Goal: Information Seeking & Learning: Compare options

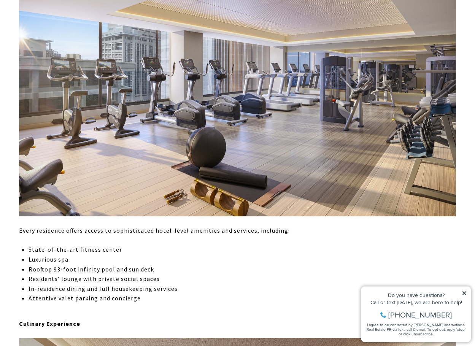
scroll to position [1104, 0]
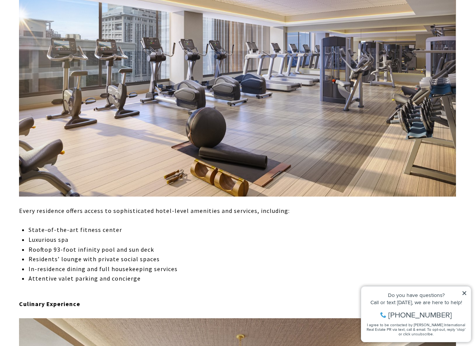
drag, startPoint x: 465, startPoint y: 295, endPoint x: 459, endPoint y: 283, distance: 13.1
click at [465, 295] on icon at bounding box center [464, 293] width 5 height 5
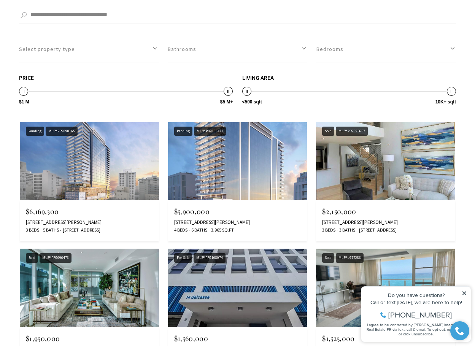
scroll to position [1980, 0]
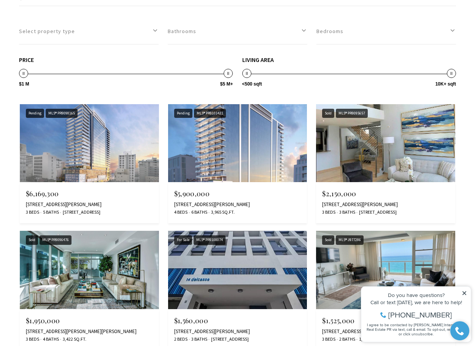
click at [467, 294] on icon at bounding box center [464, 293] width 5 height 5
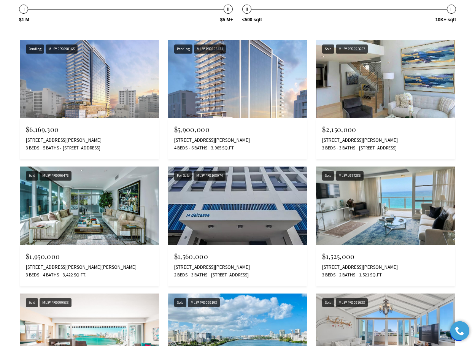
scroll to position [2056, 0]
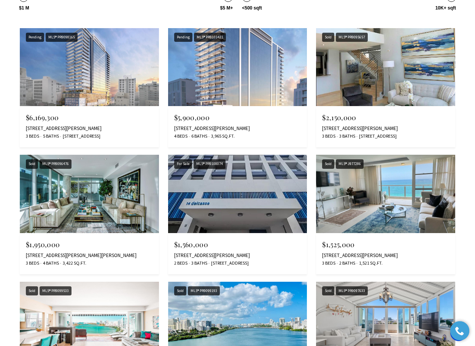
click at [98, 203] on img at bounding box center [89, 194] width 139 height 78
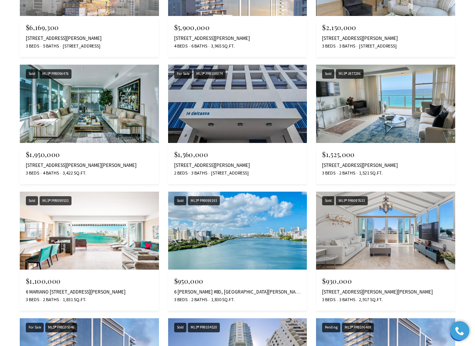
scroll to position [2157, 0]
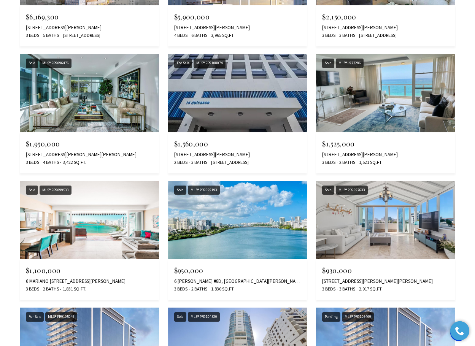
click at [239, 230] on img at bounding box center [237, 220] width 139 height 78
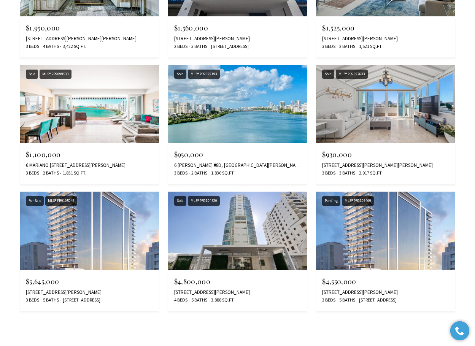
scroll to position [2257, 0]
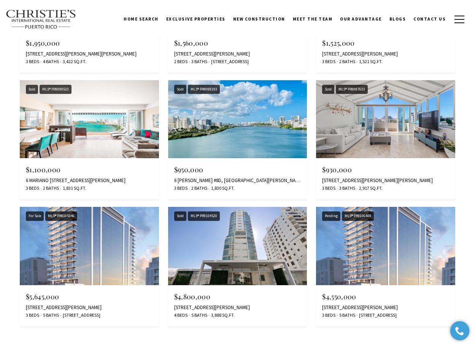
click at [385, 131] on img at bounding box center [385, 119] width 139 height 78
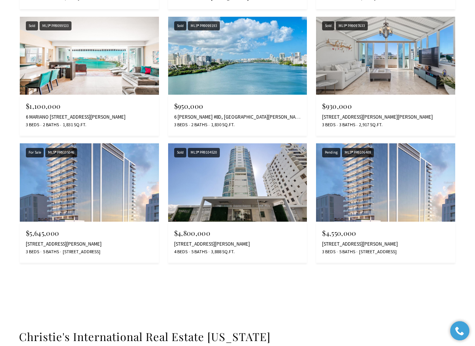
scroll to position [2357, 0]
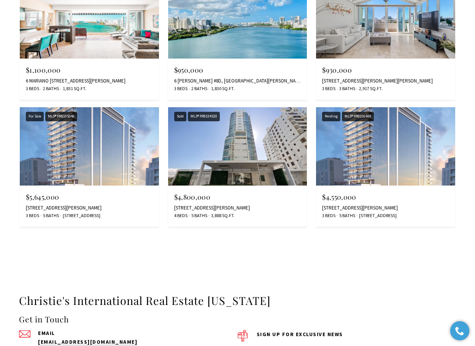
click at [242, 154] on img at bounding box center [237, 146] width 139 height 78
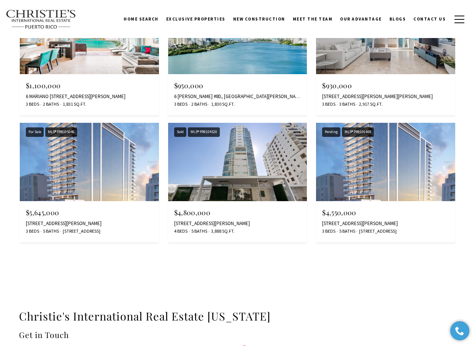
click at [237, 179] on img at bounding box center [237, 162] width 139 height 78
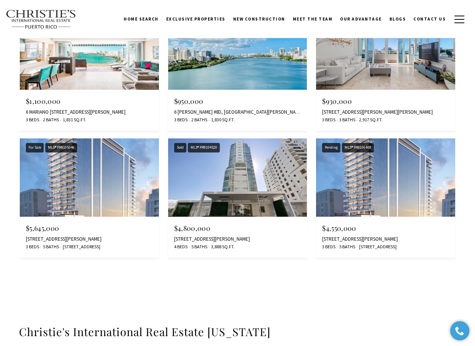
click at [101, 190] on img at bounding box center [89, 178] width 139 height 78
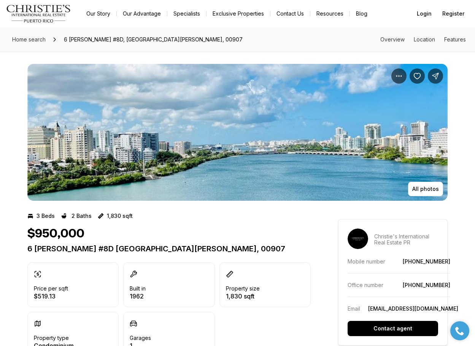
click at [253, 160] on img "View image gallery" at bounding box center [237, 132] width 421 height 137
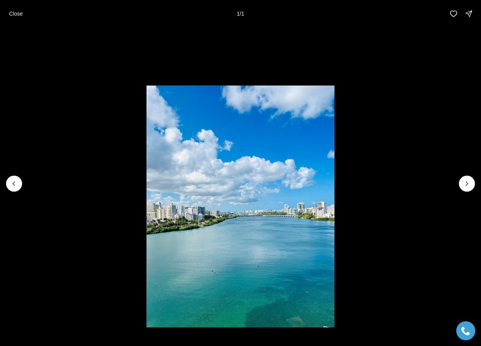
click at [463, 184] on div at bounding box center [467, 184] width 16 height 16
click at [468, 183] on div at bounding box center [467, 184] width 16 height 16
click at [18, 182] on div at bounding box center [14, 184] width 16 height 16
click at [14, 13] on p "Close" at bounding box center [16, 14] width 14 height 6
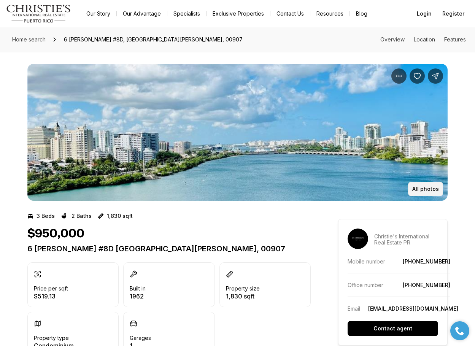
click at [426, 186] on p "All photos" at bounding box center [426, 189] width 27 height 6
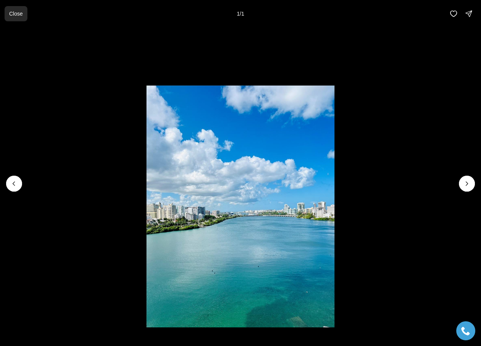
click at [12, 8] on button "Close" at bounding box center [16, 13] width 23 height 15
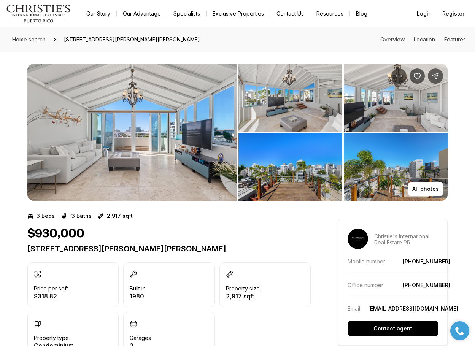
click at [128, 124] on img "View image gallery" at bounding box center [132, 132] width 210 height 137
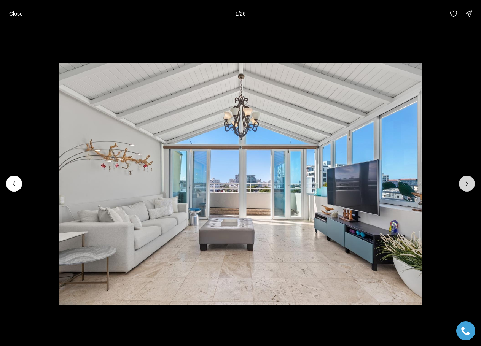
click at [465, 181] on icon "Next slide" at bounding box center [467, 184] width 8 height 8
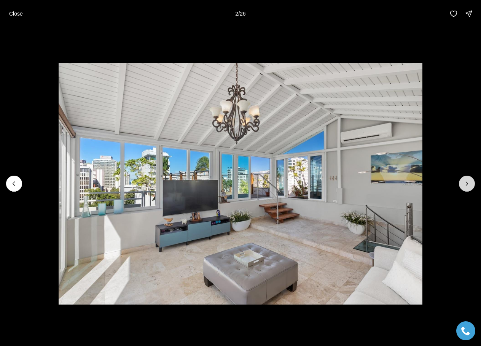
click at [465, 181] on icon "Next slide" at bounding box center [467, 184] width 8 height 8
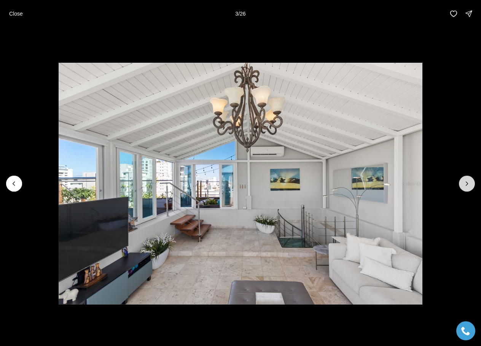
click at [465, 181] on icon "Next slide" at bounding box center [467, 184] width 8 height 8
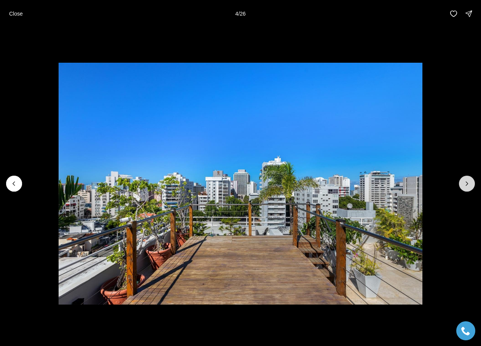
click at [465, 181] on icon "Next slide" at bounding box center [467, 184] width 8 height 8
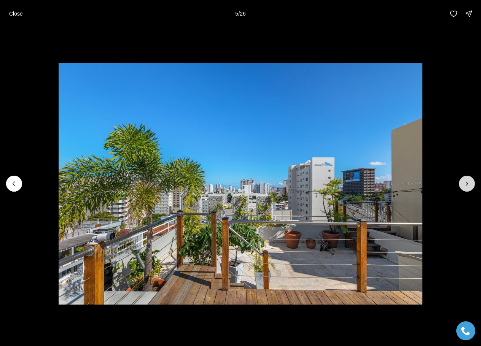
click at [465, 181] on icon "Next slide" at bounding box center [467, 184] width 8 height 8
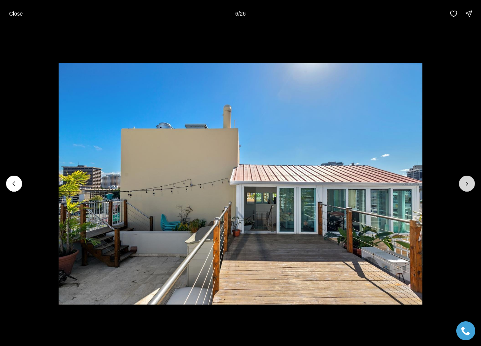
click at [465, 181] on icon "Next slide" at bounding box center [467, 184] width 8 height 8
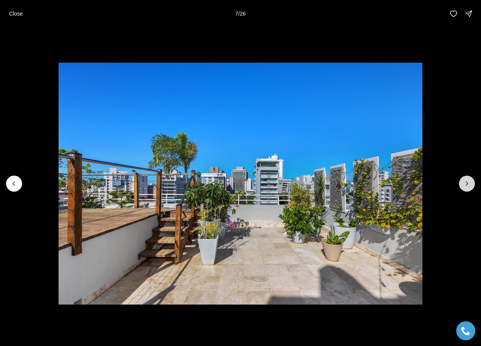
click at [465, 181] on icon "Next slide" at bounding box center [467, 184] width 8 height 8
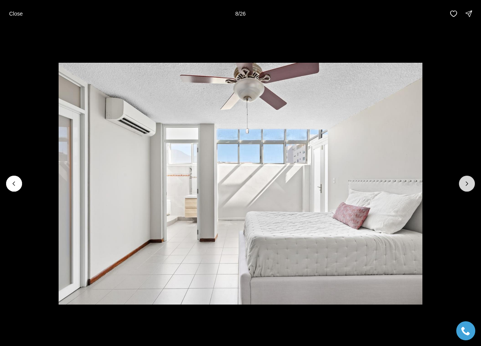
click at [465, 181] on icon "Next slide" at bounding box center [467, 184] width 8 height 8
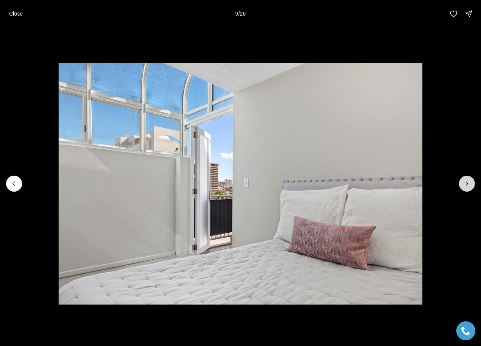
click at [465, 181] on icon "Next slide" at bounding box center [467, 184] width 8 height 8
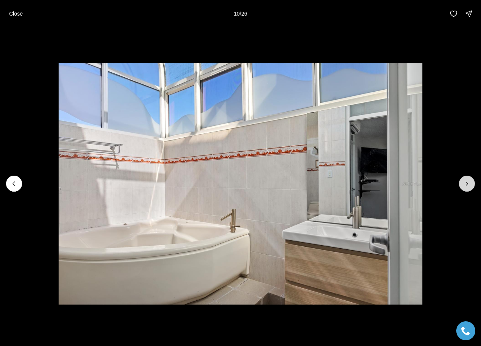
click at [465, 181] on icon "Next slide" at bounding box center [467, 184] width 8 height 8
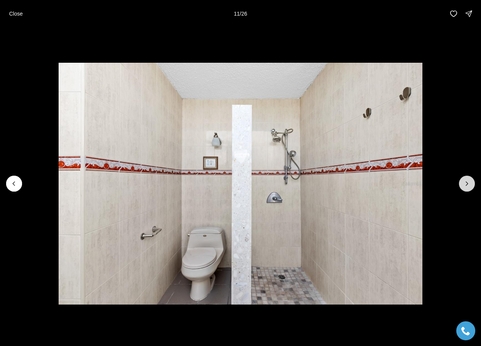
click at [465, 181] on icon "Next slide" at bounding box center [467, 184] width 8 height 8
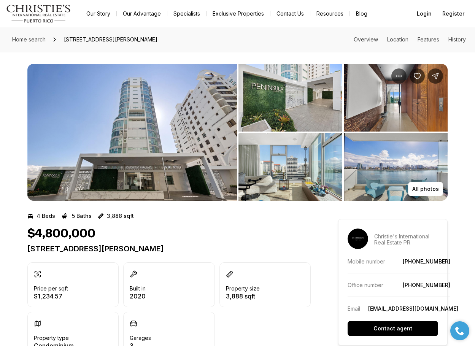
click at [139, 138] on img "View image gallery" at bounding box center [132, 132] width 210 height 137
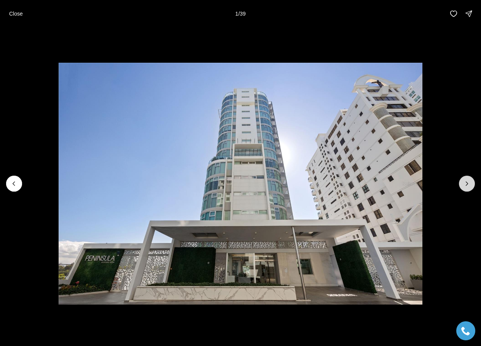
click at [465, 184] on icon "Next slide" at bounding box center [467, 184] width 8 height 8
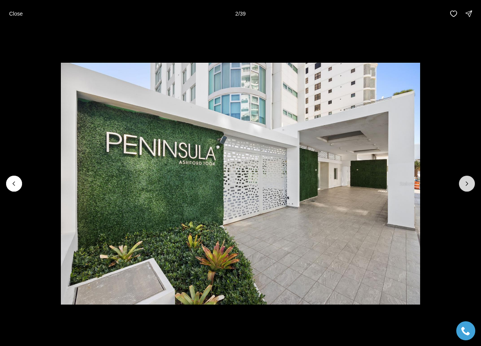
click at [465, 184] on icon "Next slide" at bounding box center [467, 184] width 8 height 8
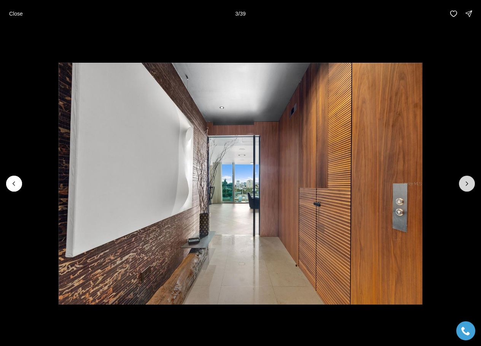
click at [465, 184] on icon "Next slide" at bounding box center [467, 184] width 8 height 8
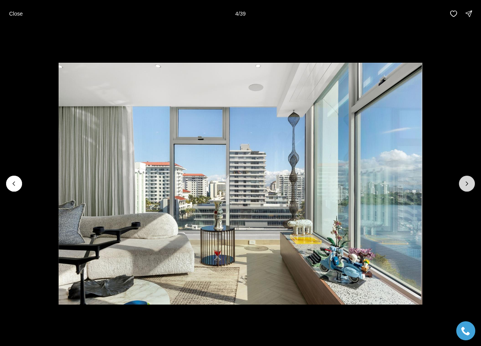
click at [465, 184] on icon "Next slide" at bounding box center [467, 184] width 8 height 8
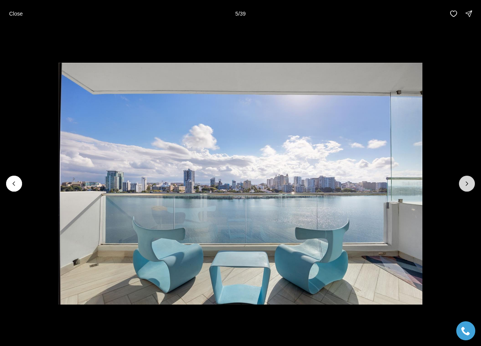
click at [465, 184] on icon "Next slide" at bounding box center [467, 184] width 8 height 8
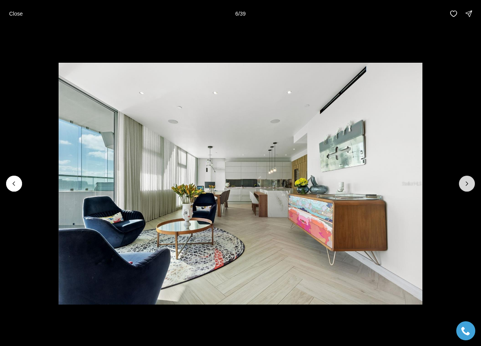
click at [465, 184] on icon "Next slide" at bounding box center [467, 184] width 8 height 8
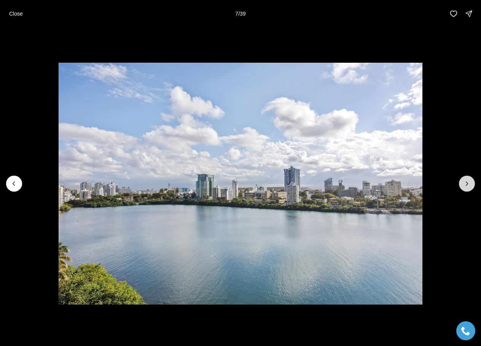
click at [465, 184] on icon "Next slide" at bounding box center [467, 184] width 8 height 8
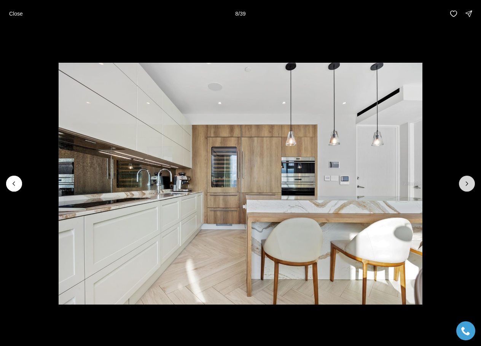
click at [465, 184] on icon "Next slide" at bounding box center [467, 184] width 8 height 8
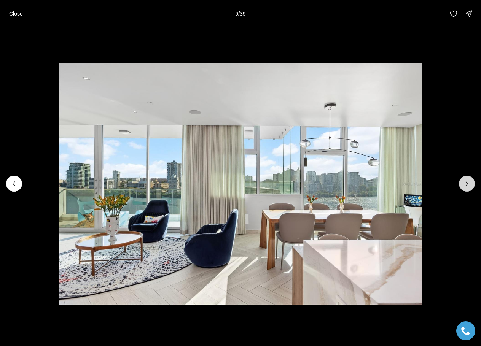
click at [465, 184] on icon "Next slide" at bounding box center [467, 184] width 8 height 8
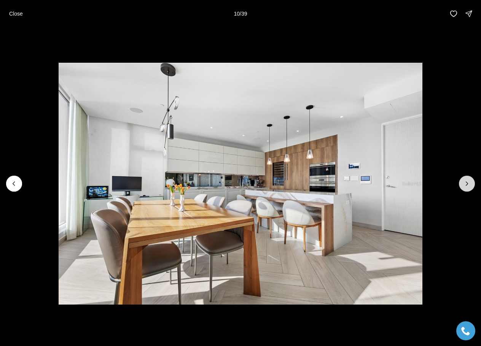
click at [465, 184] on icon "Next slide" at bounding box center [467, 184] width 8 height 8
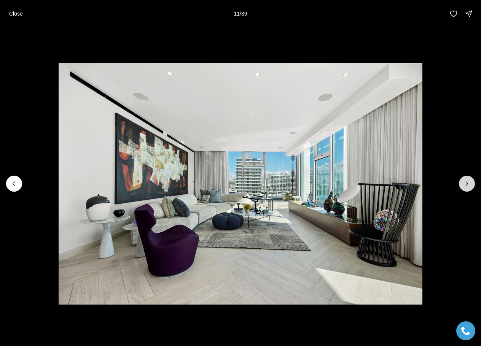
click at [465, 184] on icon "Next slide" at bounding box center [467, 184] width 8 height 8
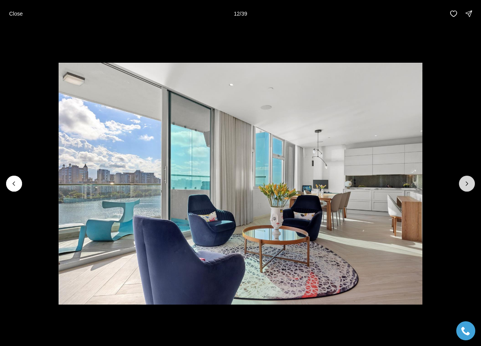
click at [465, 184] on icon "Next slide" at bounding box center [467, 184] width 8 height 8
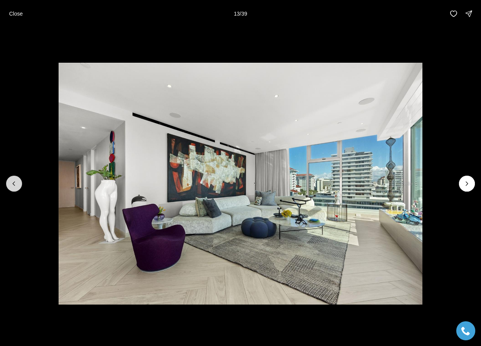
click at [9, 187] on button "Previous slide" at bounding box center [14, 184] width 16 height 16
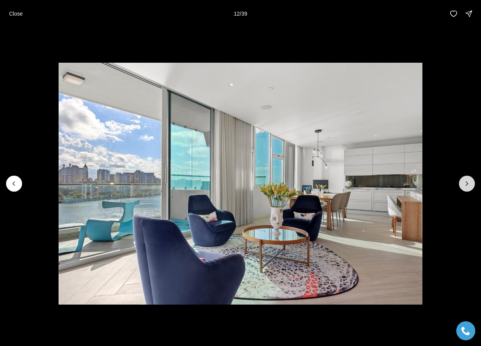
click at [464, 182] on icon "Next slide" at bounding box center [467, 184] width 8 height 8
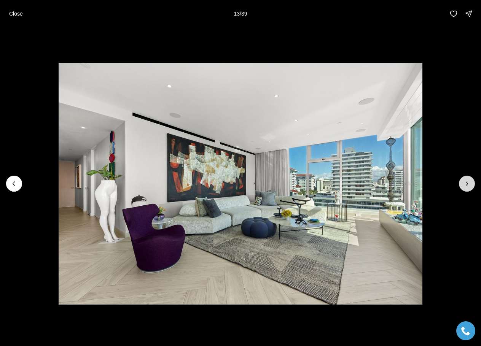
click at [465, 186] on icon "Next slide" at bounding box center [467, 184] width 8 height 8
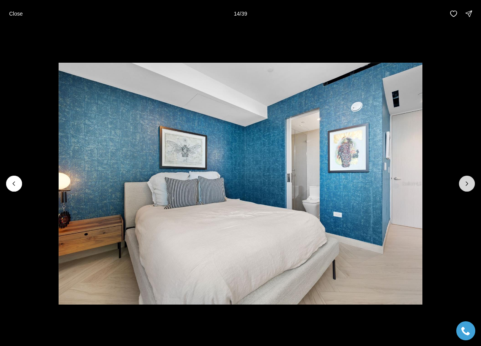
click at [465, 186] on icon "Next slide" at bounding box center [467, 184] width 8 height 8
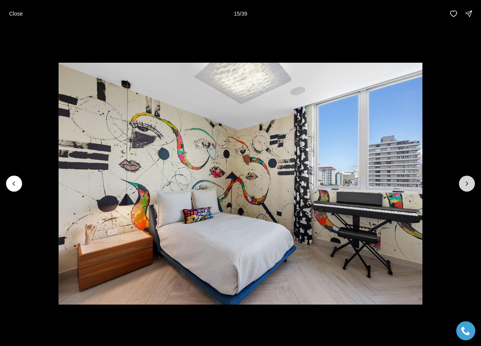
click at [465, 186] on icon "Next slide" at bounding box center [467, 184] width 8 height 8
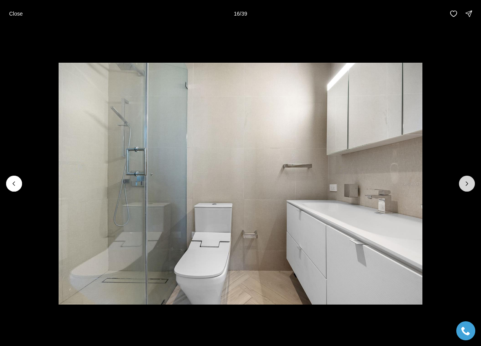
click at [465, 186] on icon "Next slide" at bounding box center [467, 184] width 8 height 8
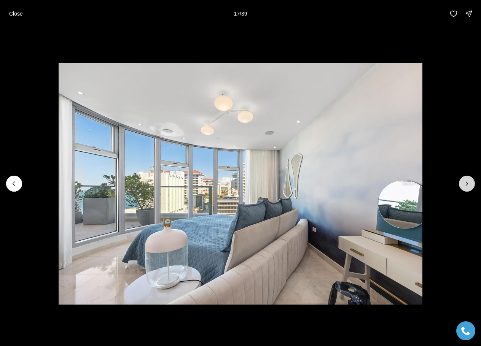
click at [465, 186] on icon "Next slide" at bounding box center [467, 184] width 8 height 8
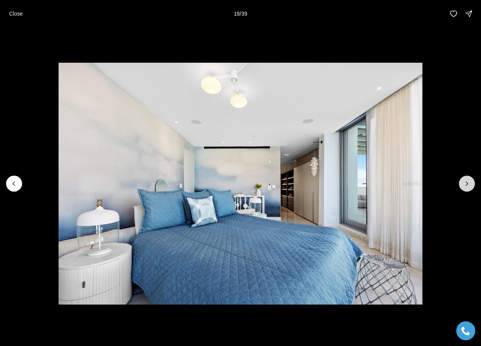
click at [465, 186] on icon "Next slide" at bounding box center [467, 184] width 8 height 8
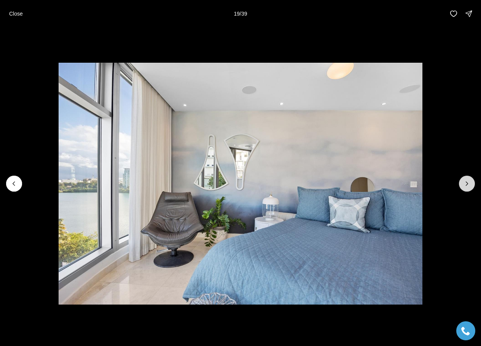
click at [465, 186] on icon "Next slide" at bounding box center [467, 184] width 8 height 8
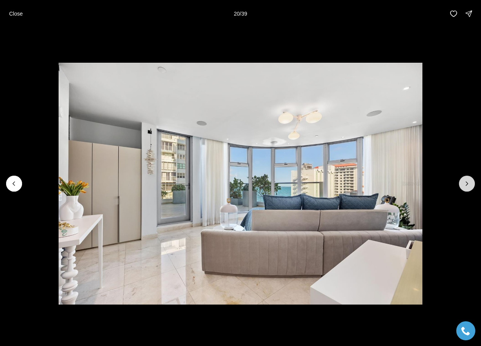
click at [465, 186] on icon "Next slide" at bounding box center [467, 184] width 8 height 8
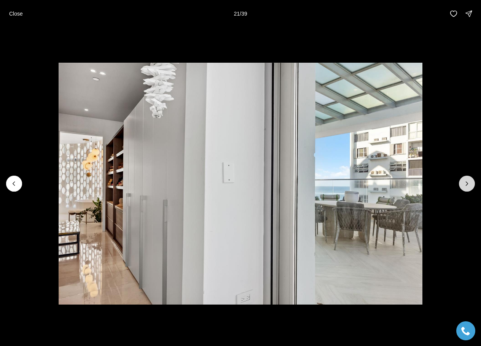
click at [465, 186] on icon "Next slide" at bounding box center [467, 184] width 8 height 8
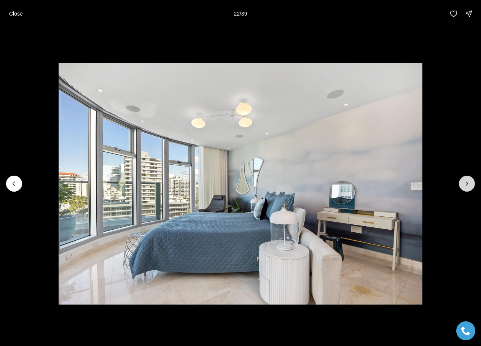
click at [465, 186] on icon "Next slide" at bounding box center [467, 184] width 8 height 8
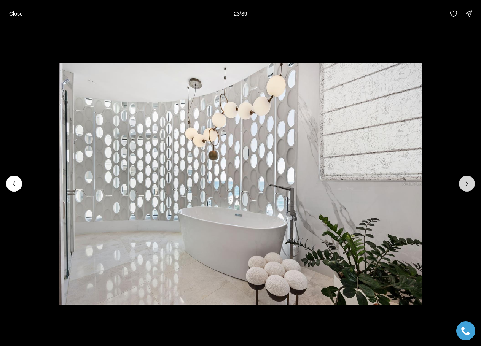
click at [465, 186] on icon "Next slide" at bounding box center [467, 184] width 8 height 8
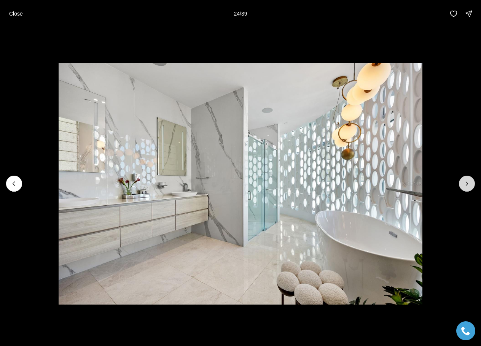
click at [465, 186] on icon "Next slide" at bounding box center [467, 184] width 8 height 8
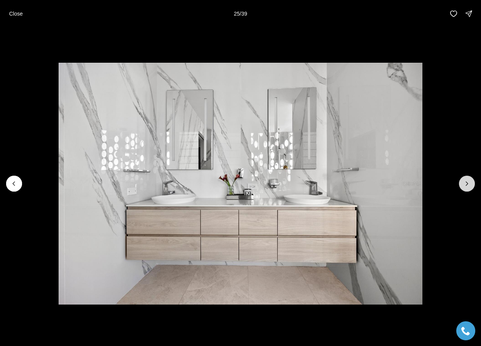
click at [465, 186] on icon "Next slide" at bounding box center [467, 184] width 8 height 8
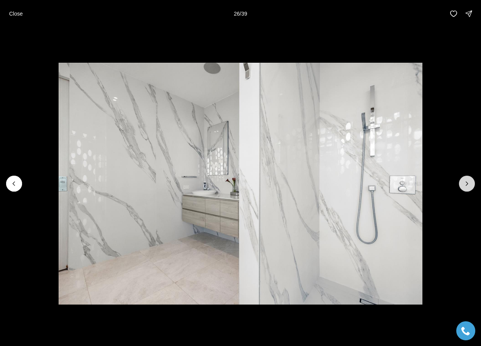
click at [461, 186] on button "Next slide" at bounding box center [467, 184] width 16 height 16
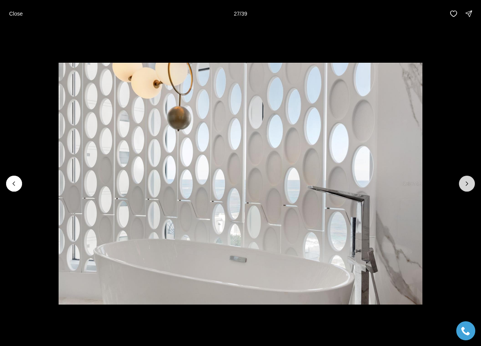
click at [467, 181] on icon "Next slide" at bounding box center [467, 184] width 8 height 8
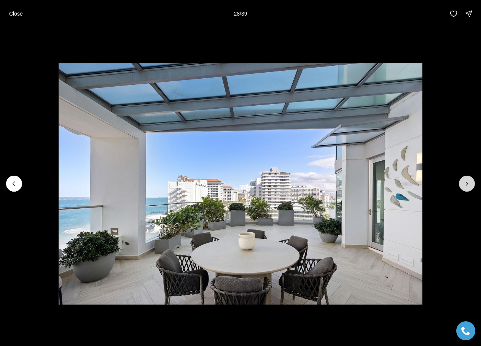
click at [466, 180] on icon "Next slide" at bounding box center [467, 184] width 8 height 8
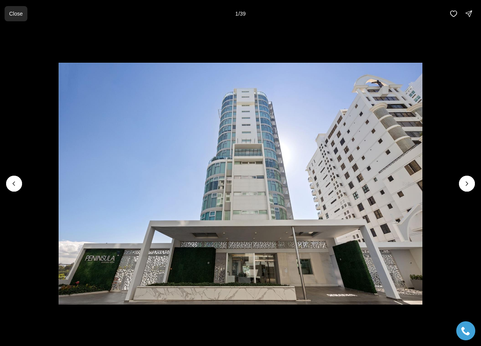
click at [8, 13] on button "Close" at bounding box center [16, 13] width 23 height 15
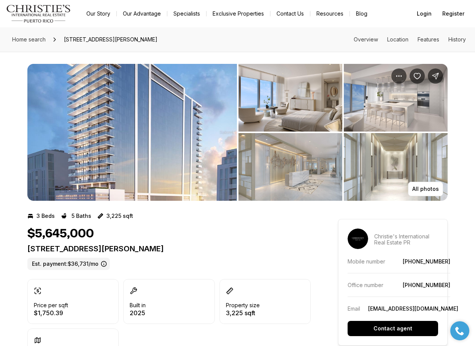
click at [166, 166] on img "View image gallery" at bounding box center [132, 132] width 210 height 137
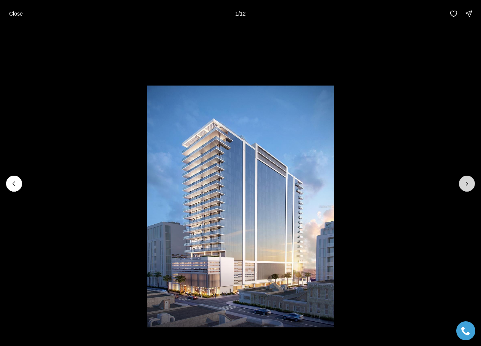
click at [468, 183] on icon "Next slide" at bounding box center [467, 184] width 8 height 8
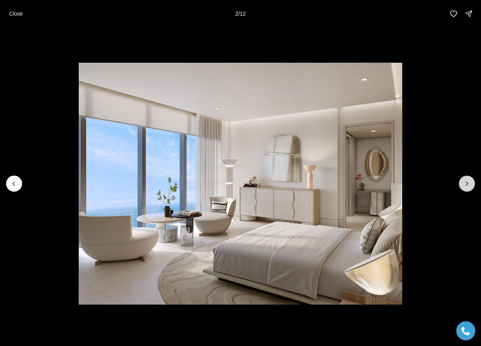
click at [468, 183] on icon "Next slide" at bounding box center [467, 184] width 8 height 8
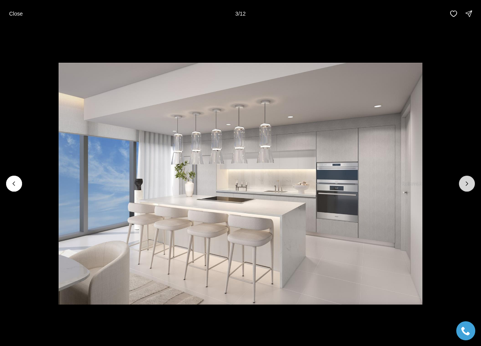
click at [468, 182] on icon "Next slide" at bounding box center [467, 184] width 8 height 8
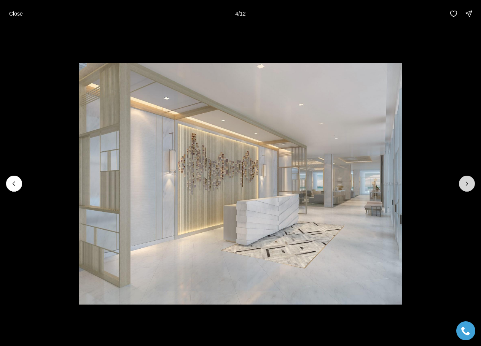
click at [468, 182] on icon "Next slide" at bounding box center [467, 184] width 8 height 8
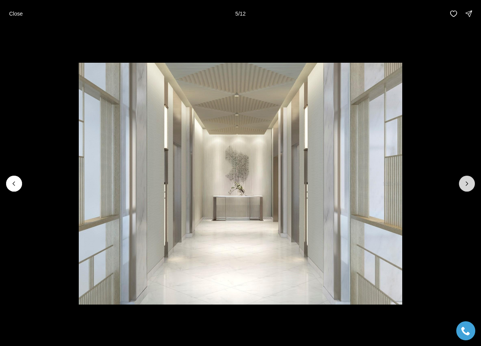
click at [468, 182] on icon "Next slide" at bounding box center [467, 184] width 8 height 8
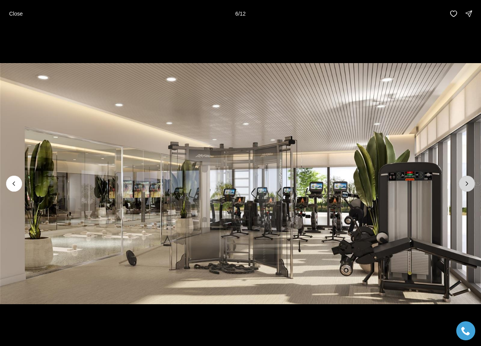
click at [468, 182] on icon "Next slide" at bounding box center [467, 184] width 8 height 8
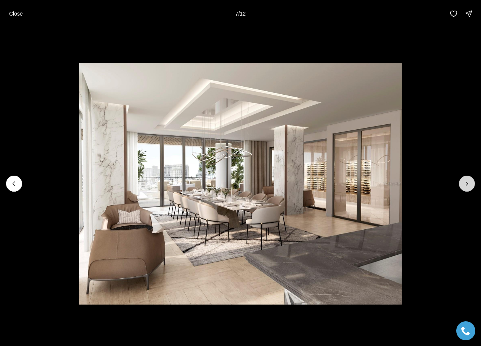
click at [468, 182] on icon "Next slide" at bounding box center [467, 184] width 8 height 8
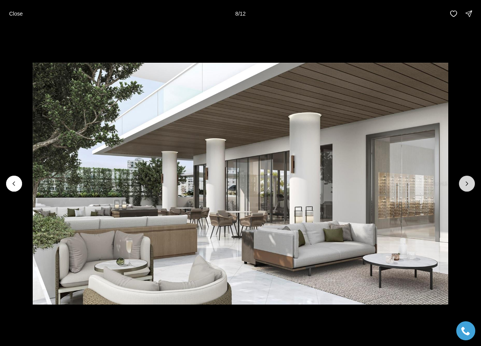
click at [468, 182] on icon "Next slide" at bounding box center [467, 184] width 8 height 8
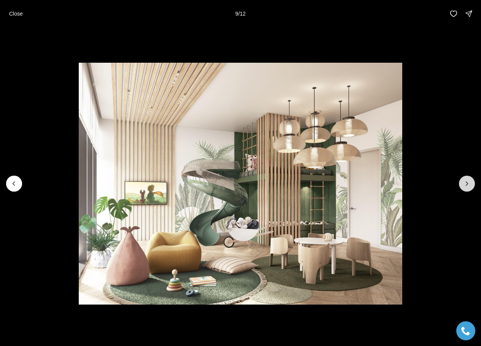
click at [468, 182] on icon "Next slide" at bounding box center [467, 184] width 8 height 8
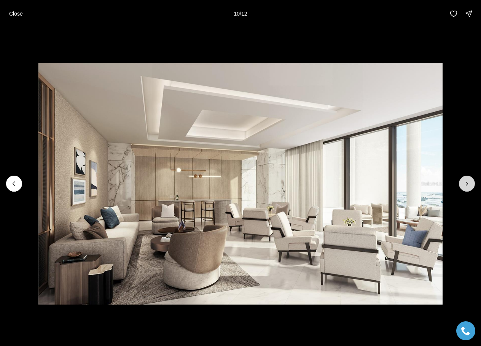
click at [468, 182] on icon "Next slide" at bounding box center [467, 184] width 8 height 8
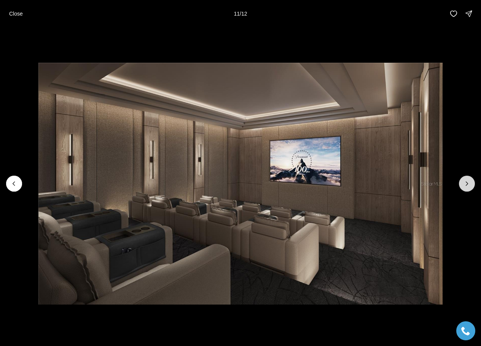
click at [468, 182] on icon "Next slide" at bounding box center [467, 184] width 8 height 8
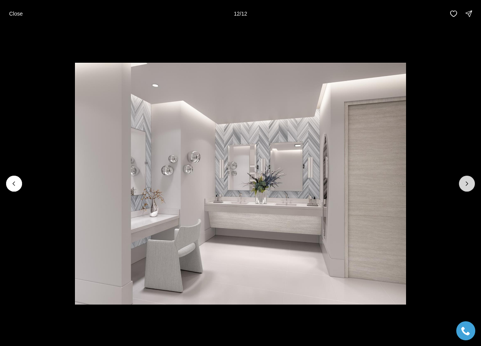
click at [468, 182] on div at bounding box center [467, 184] width 16 height 16
